Goal: Information Seeking & Learning: Learn about a topic

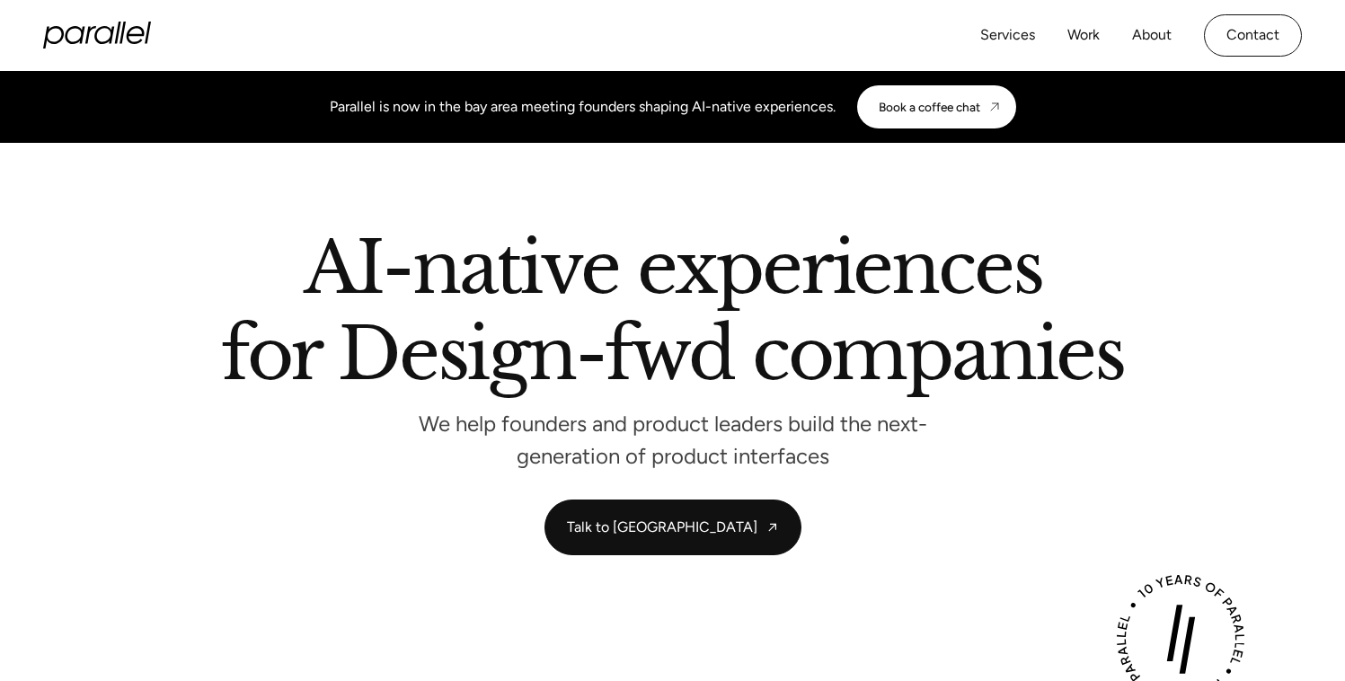
click at [88, 31] on icon "home" at bounding box center [90, 35] width 11 height 18
click at [1086, 35] on link "Work" at bounding box center [1083, 35] width 32 height 26
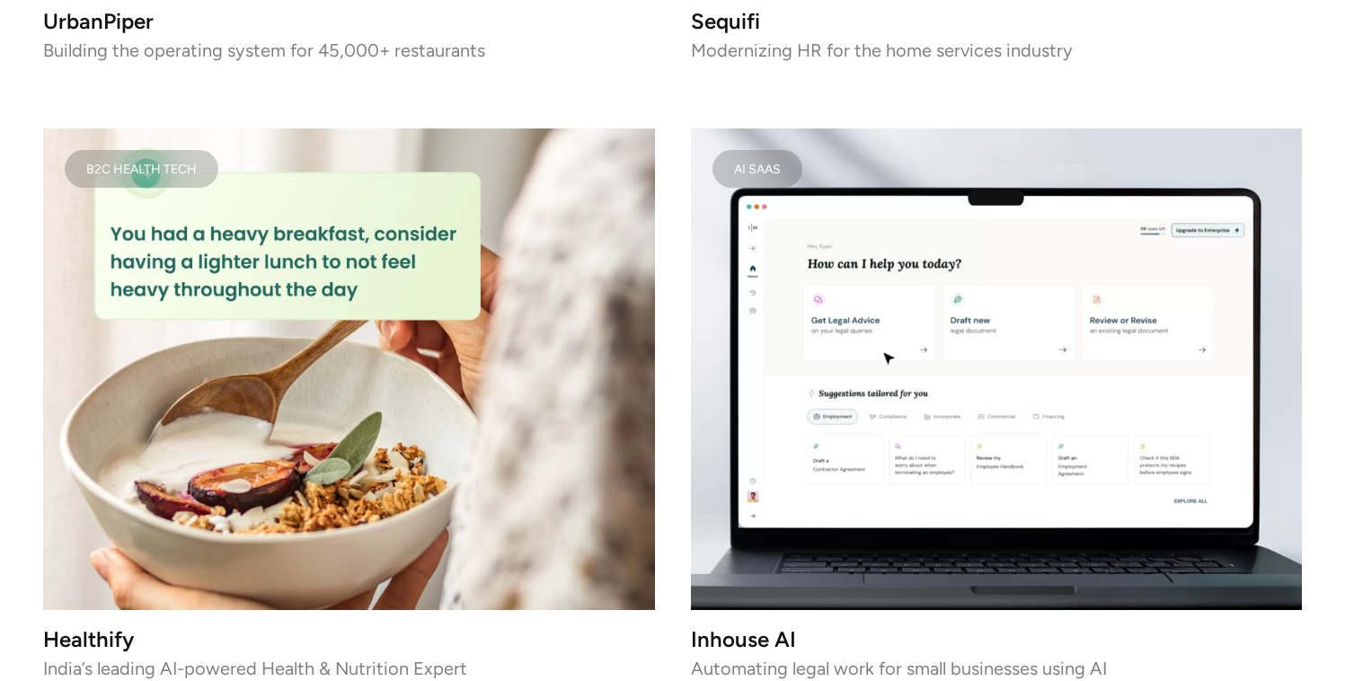
scroll to position [4359, 0]
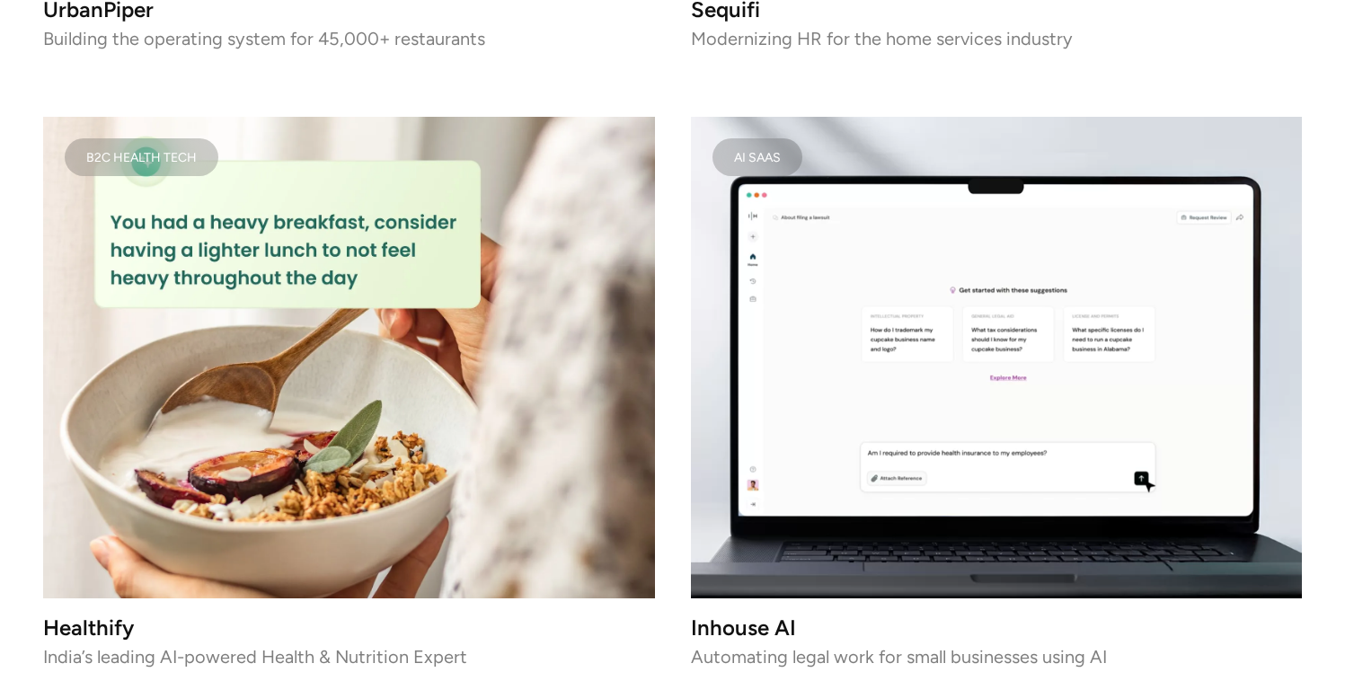
click at [765, 353] on video at bounding box center [997, 358] width 612 height 482
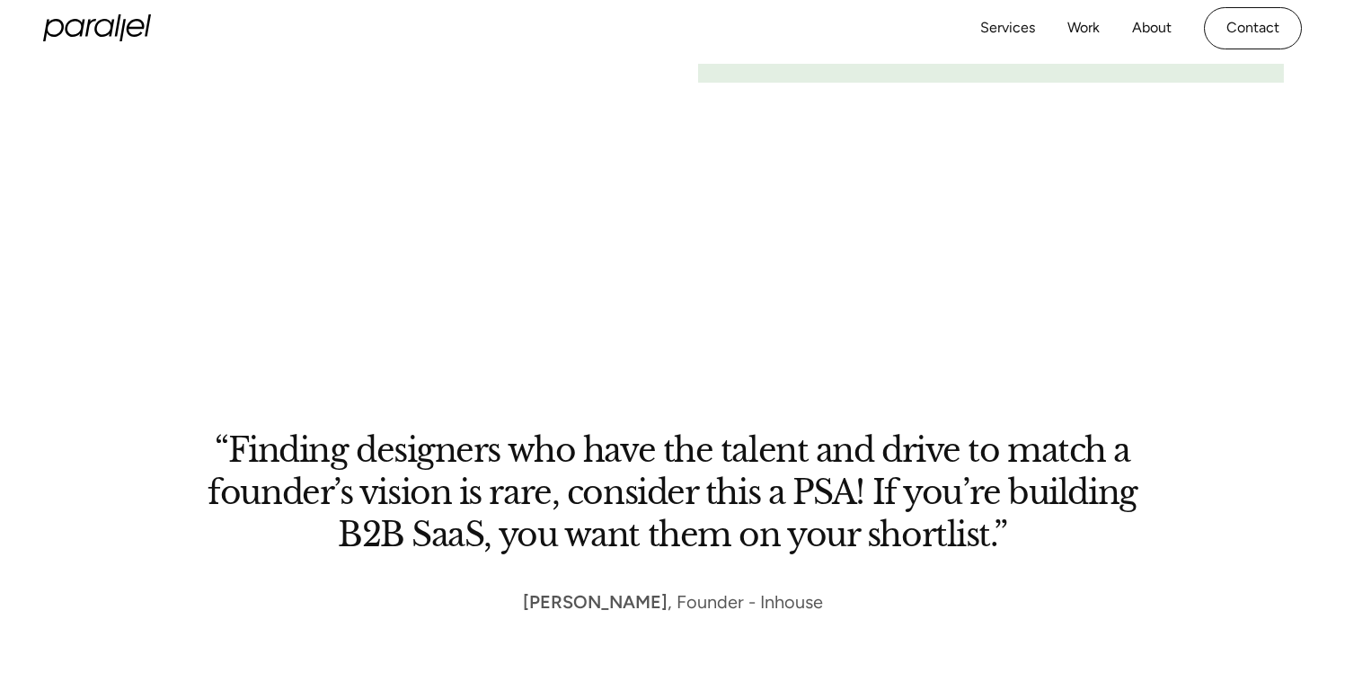
scroll to position [7164, 0]
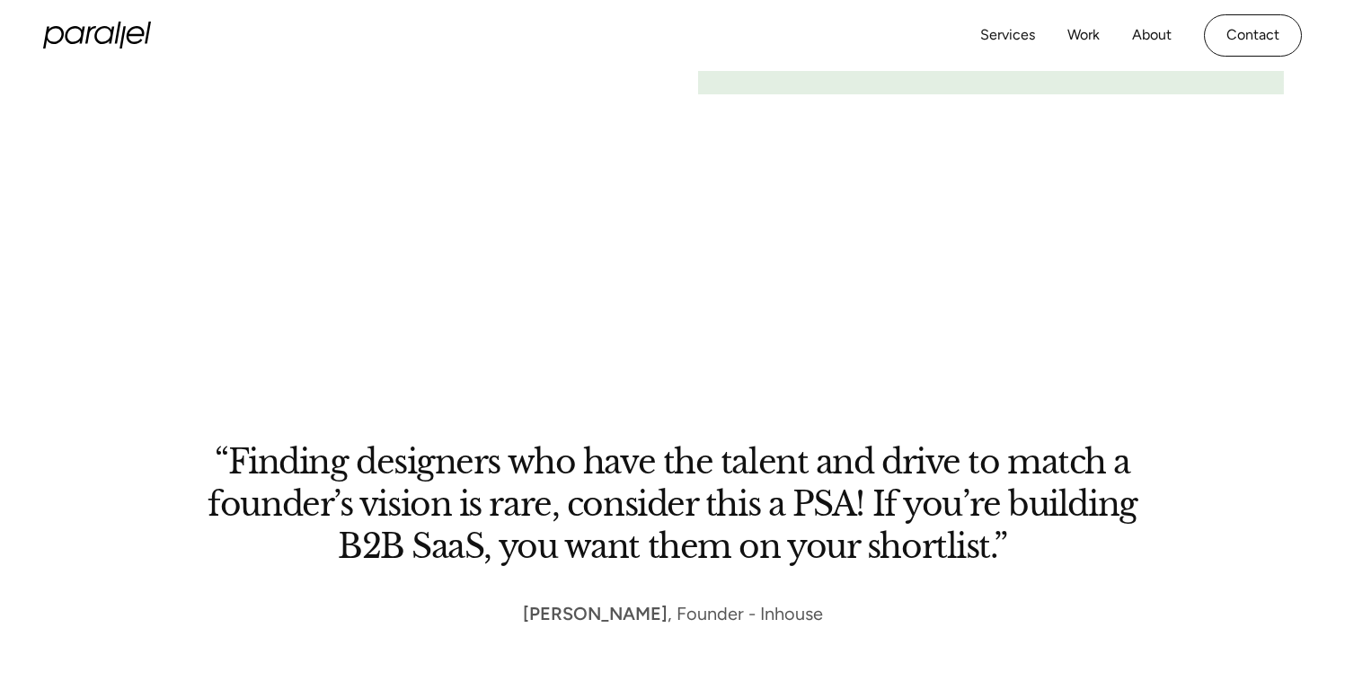
click at [996, 321] on section "“Finding designers who have the talent and drive to match a founder’s vision is…" at bounding box center [672, 515] width 1345 height 435
